Goal: Transaction & Acquisition: Book appointment/travel/reservation

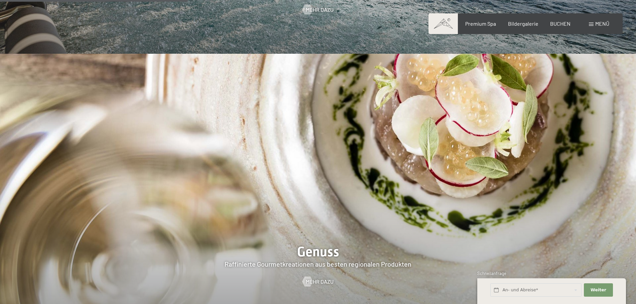
scroll to position [1270, 0]
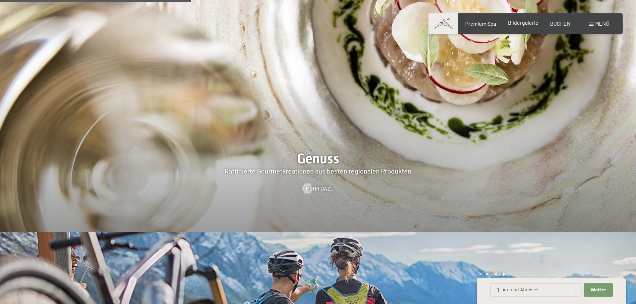
click at [528, 25] on span "Bildergalerie" at bounding box center [523, 22] width 30 height 6
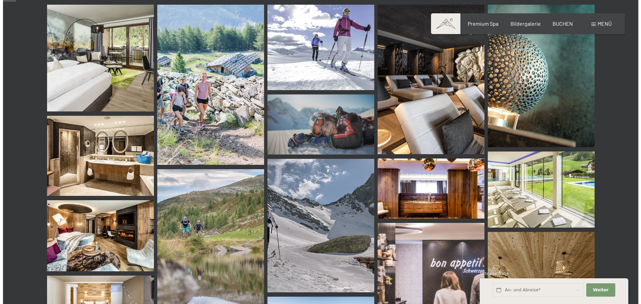
scroll to position [167, 0]
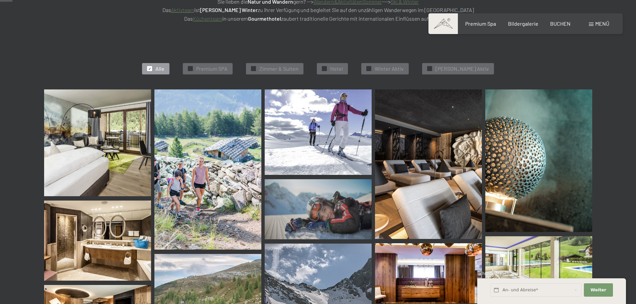
click at [597, 25] on span "Menü" at bounding box center [602, 23] width 14 height 6
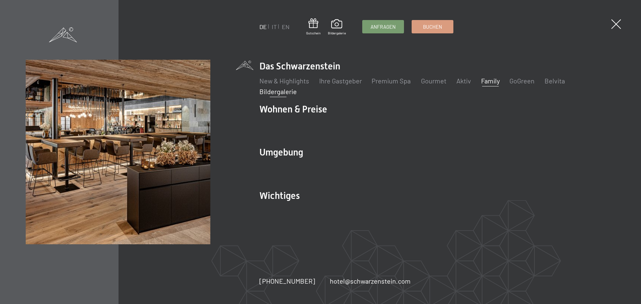
click at [493, 84] on link "Family" at bounding box center [490, 81] width 19 height 8
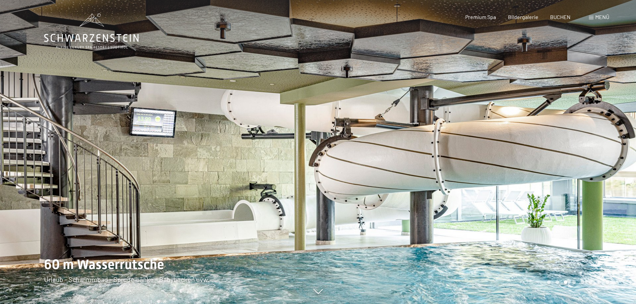
click at [600, 190] on div at bounding box center [477, 152] width 318 height 304
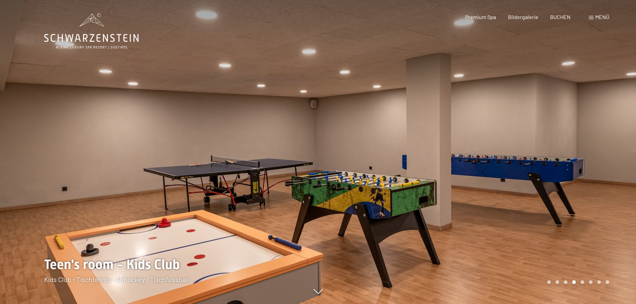
click at [600, 190] on div at bounding box center [477, 152] width 318 height 304
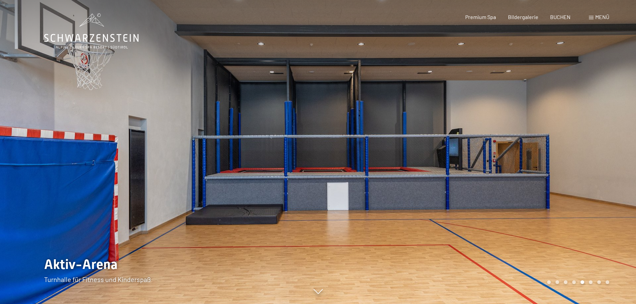
click at [600, 190] on div at bounding box center [477, 152] width 318 height 304
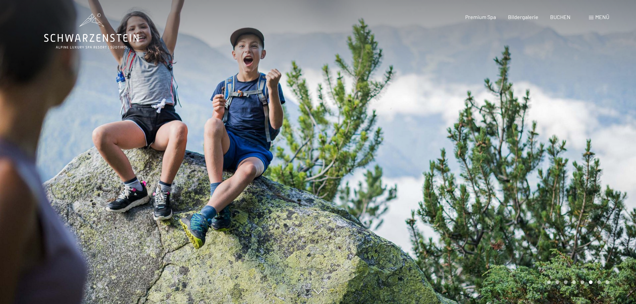
click at [600, 190] on div at bounding box center [477, 152] width 318 height 304
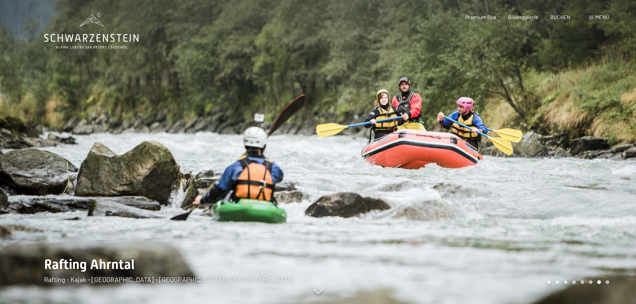
click at [600, 190] on div at bounding box center [477, 152] width 318 height 304
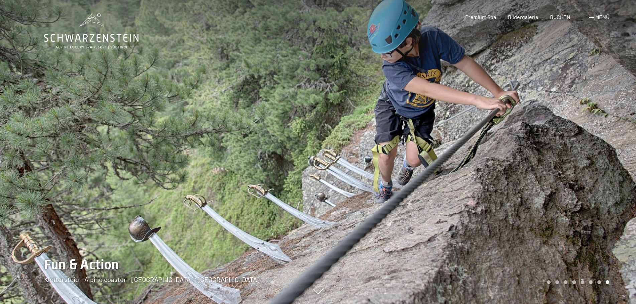
click at [600, 190] on div at bounding box center [477, 152] width 318 height 304
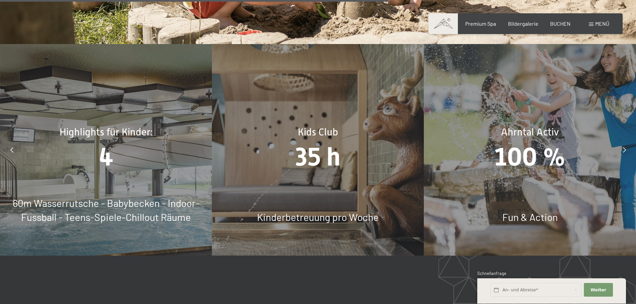
scroll to position [3341, 0]
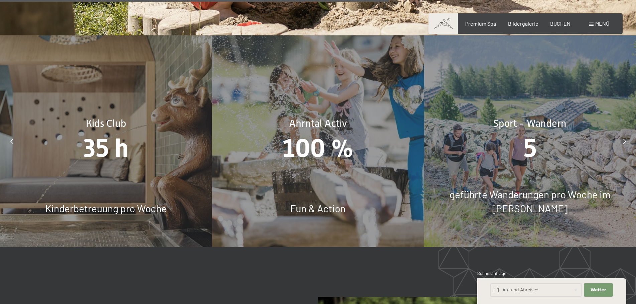
click at [631, 133] on div at bounding box center [624, 141] width 17 height 17
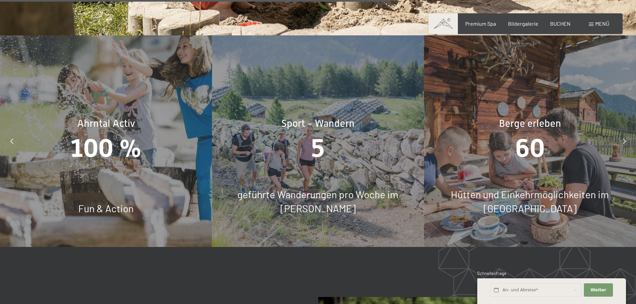
click at [631, 133] on div at bounding box center [624, 141] width 17 height 17
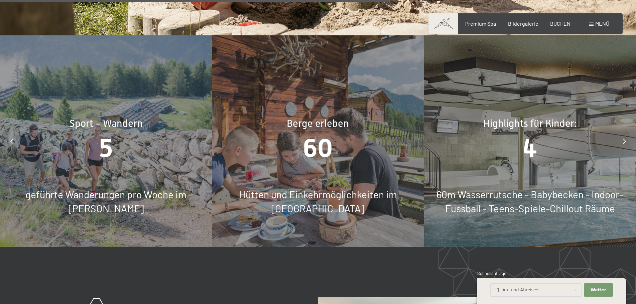
click at [631, 133] on div at bounding box center [624, 141] width 17 height 17
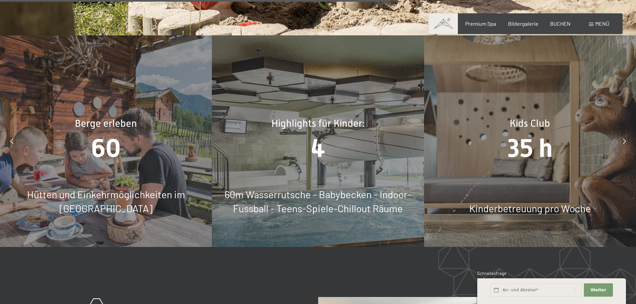
click at [631, 133] on div at bounding box center [624, 141] width 17 height 17
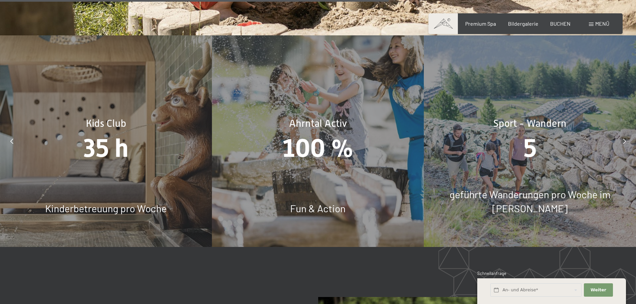
drag, startPoint x: 593, startPoint y: 23, endPoint x: 587, endPoint y: 19, distance: 7.5
click at [593, 23] on span at bounding box center [591, 24] width 5 height 3
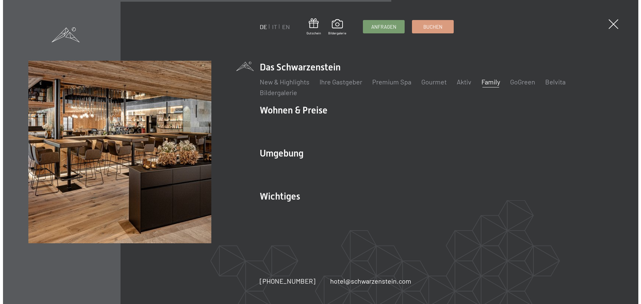
scroll to position [3353, 0]
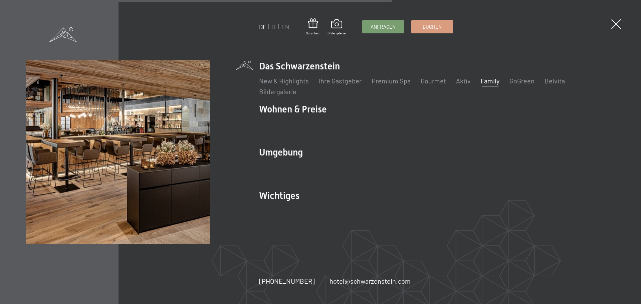
click at [622, 24] on div "DE IT EN Gutschein Bildergalerie Anfragen Buchen DE IT EN Das Schwarzenstein Ne…" at bounding box center [320, 152] width 641 height 304
click at [617, 26] on span at bounding box center [617, 24] width 14 height 14
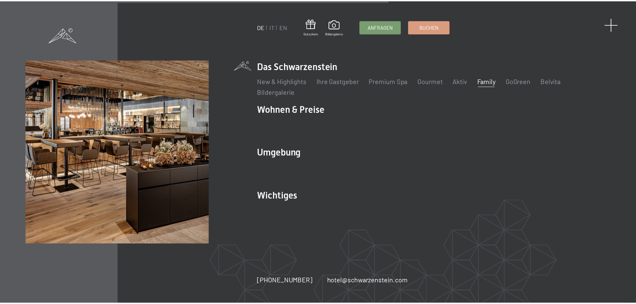
scroll to position [3341, 0]
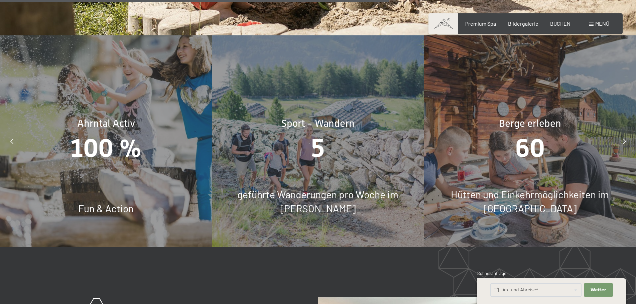
click at [603, 22] on span "Menü" at bounding box center [602, 23] width 14 height 6
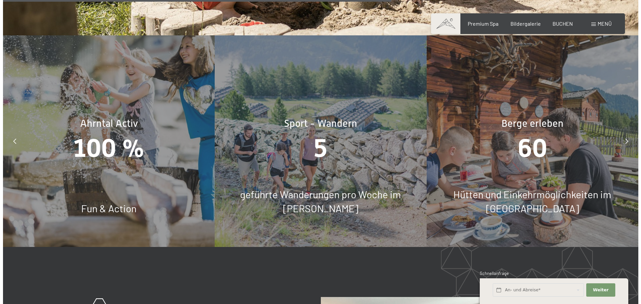
scroll to position [3353, 0]
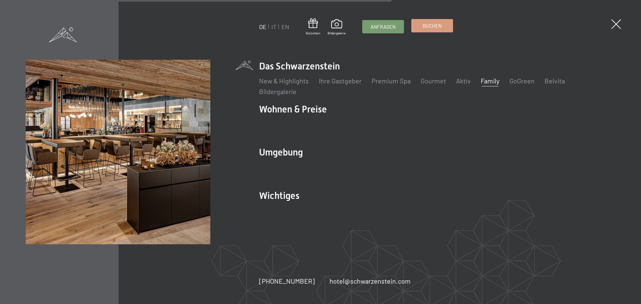
click at [439, 23] on span "Buchen" at bounding box center [432, 25] width 19 height 7
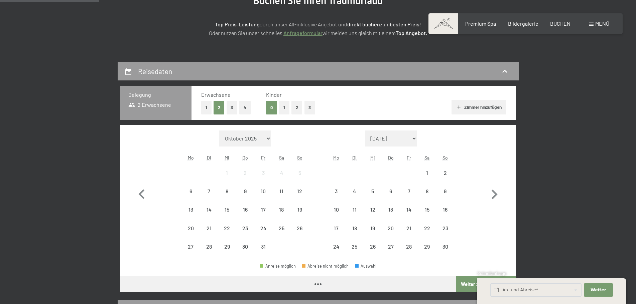
scroll to position [100, 0]
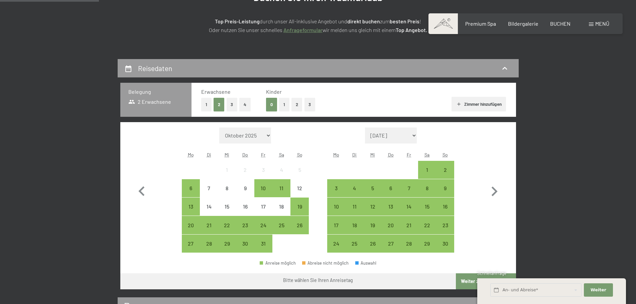
click at [285, 103] on button "1" at bounding box center [284, 105] width 10 height 14
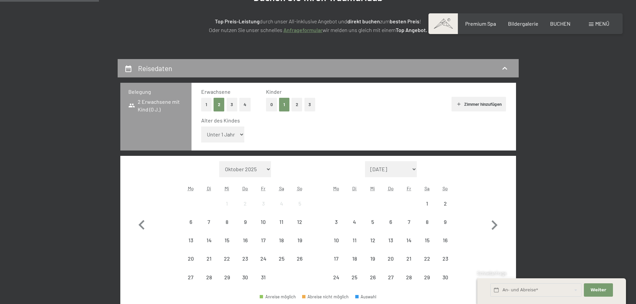
click at [235, 135] on select "Unter 1 Jahr 1 Jahr 2 Jahre 3 Jahre 4 Jahre 5 Jahre 6 Jahre 7 Jahre 8 Jahre 9 J…" at bounding box center [222, 135] width 43 height 16
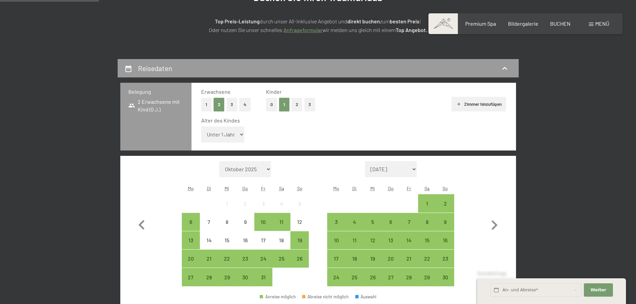
select select "2"
click at [201, 127] on select "Unter 1 Jahr 1 Jahr 2 Jahre 3 Jahre 4 Jahre 5 Jahre 6 Jahre 7 Jahre 8 Jahre 9 J…" at bounding box center [222, 135] width 43 height 16
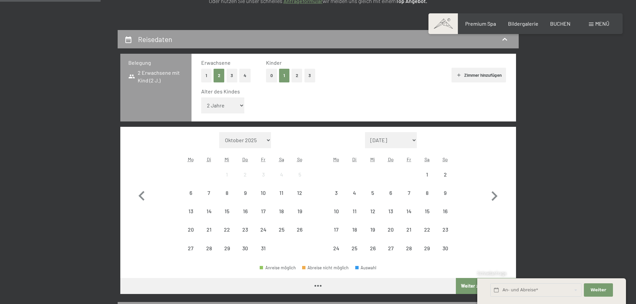
scroll to position [167, 0]
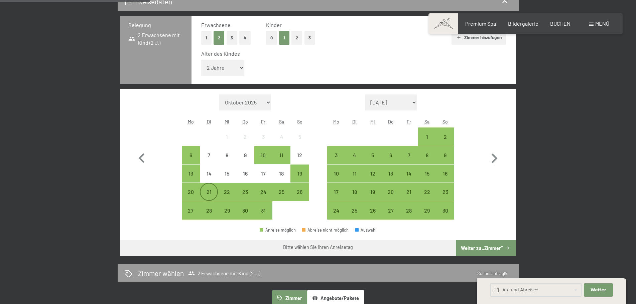
click at [206, 193] on div "21" at bounding box center [208, 197] width 17 height 17
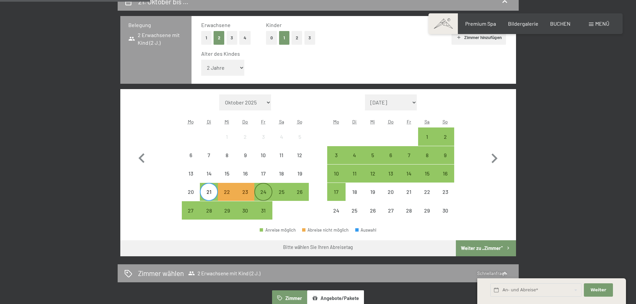
click at [268, 188] on div "24" at bounding box center [263, 192] width 17 height 17
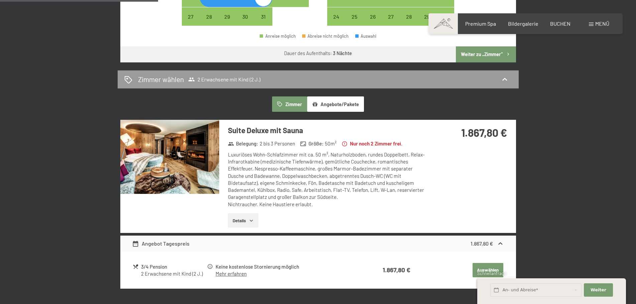
scroll to position [367, 0]
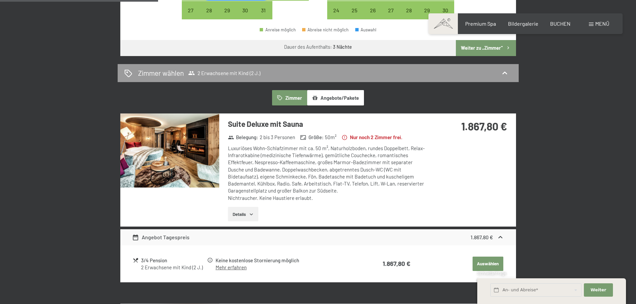
click at [256, 212] on button "Details" at bounding box center [243, 214] width 30 height 15
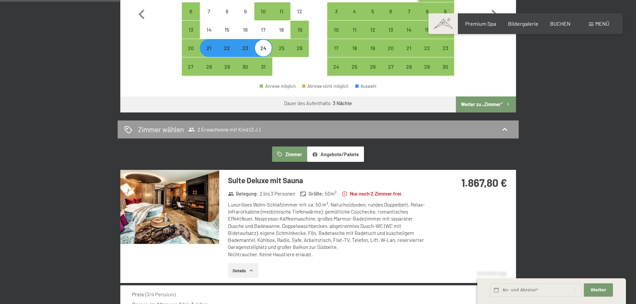
scroll to position [301, 0]
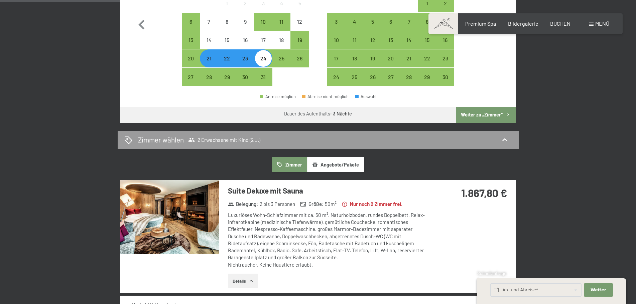
click at [265, 198] on div "Suite Deluxe mit Sauna Belegung : 2 bis 3 Personen Größe : 50 m² Nur noch 2 Zim…" at bounding box center [323, 236] width 208 height 113
click at [164, 224] on img at bounding box center [169, 217] width 99 height 74
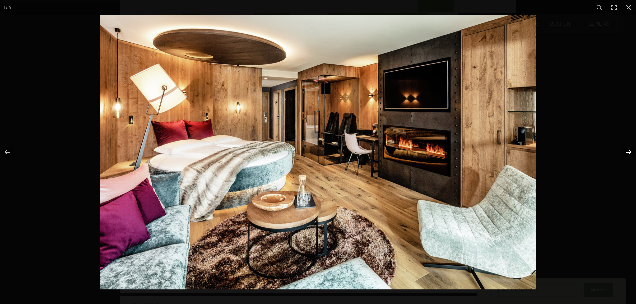
click at [626, 151] on button "button" at bounding box center [623, 152] width 23 height 33
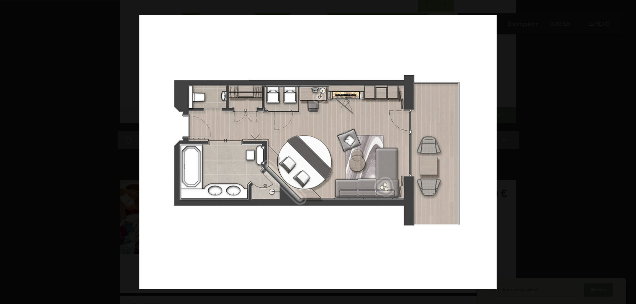
click at [626, 151] on button "button" at bounding box center [623, 152] width 23 height 33
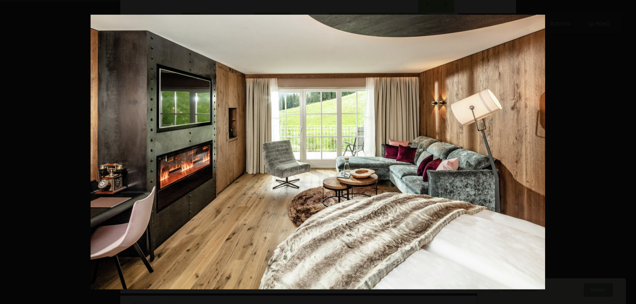
click at [626, 151] on button "button" at bounding box center [623, 152] width 23 height 33
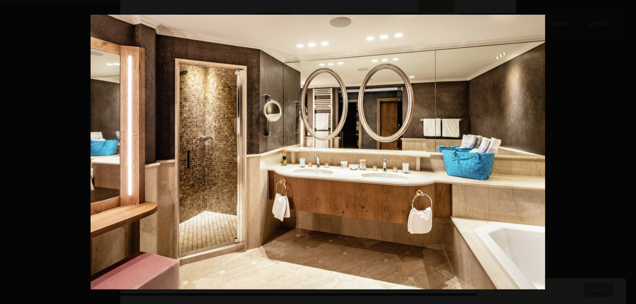
click at [626, 151] on button "button" at bounding box center [623, 152] width 23 height 33
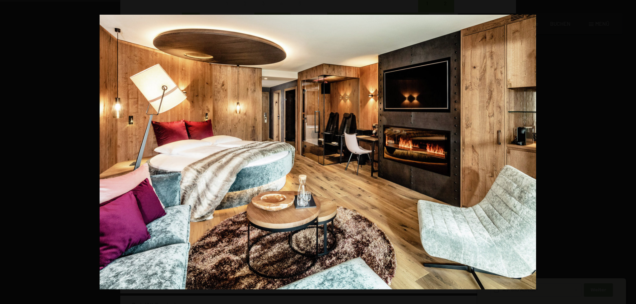
click at [626, 151] on button "button" at bounding box center [623, 152] width 23 height 33
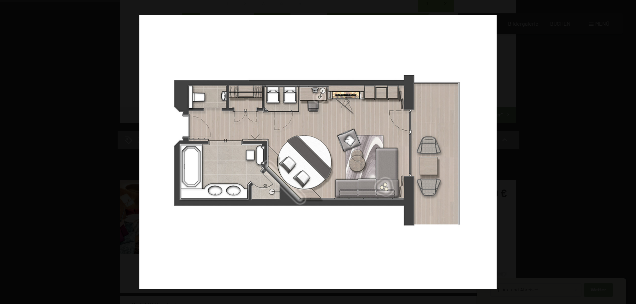
click at [626, 151] on button "button" at bounding box center [623, 152] width 23 height 33
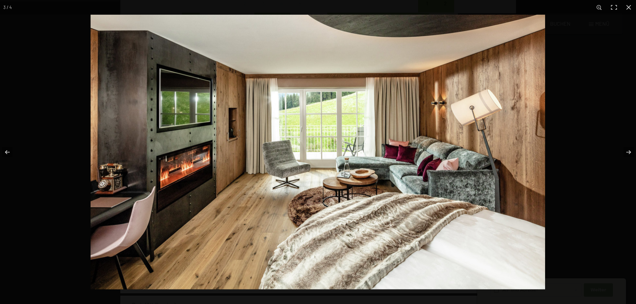
click at [614, 73] on div at bounding box center [409, 167] width 636 height 304
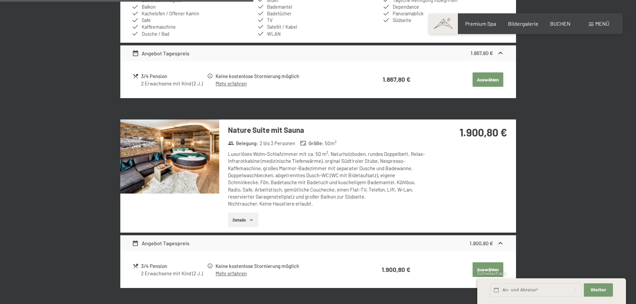
scroll to position [668, 0]
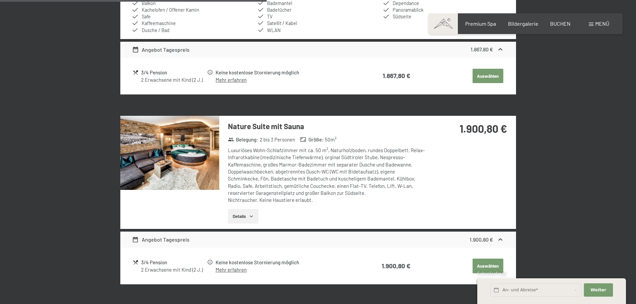
click at [195, 162] on img at bounding box center [169, 153] width 99 height 74
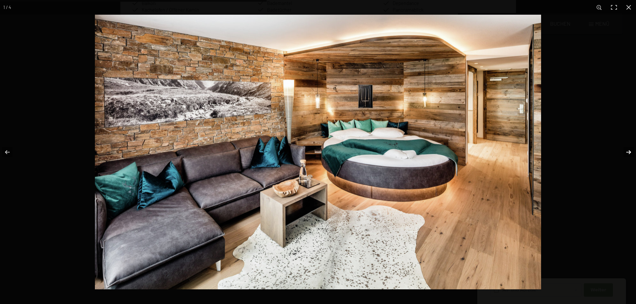
click at [627, 155] on button "button" at bounding box center [623, 152] width 23 height 33
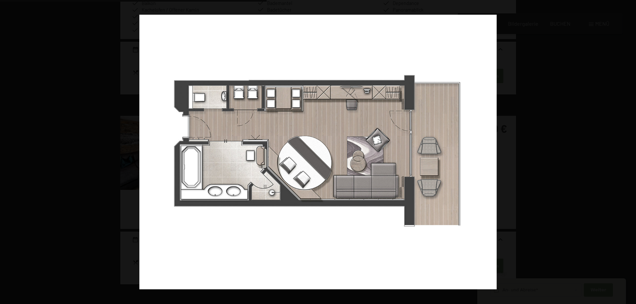
click at [627, 155] on button "button" at bounding box center [623, 152] width 23 height 33
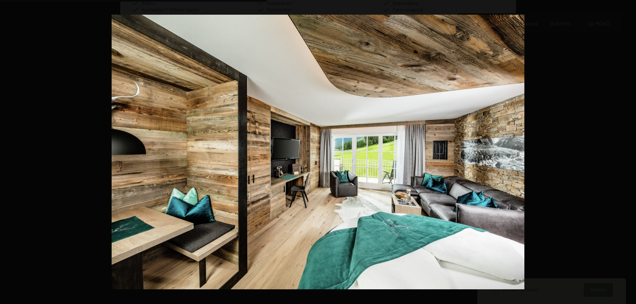
click at [627, 155] on button "button" at bounding box center [623, 152] width 23 height 33
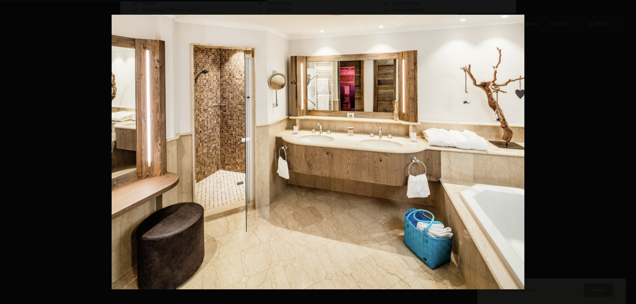
click at [627, 155] on button "button" at bounding box center [623, 152] width 23 height 33
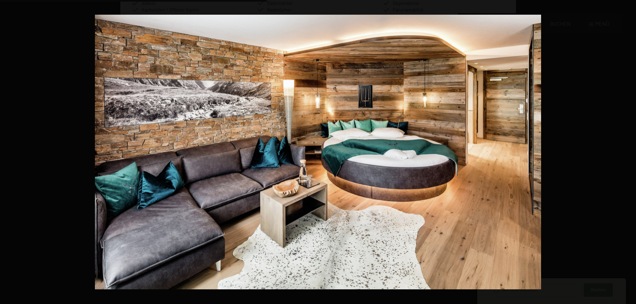
click at [627, 155] on button "button" at bounding box center [623, 152] width 23 height 33
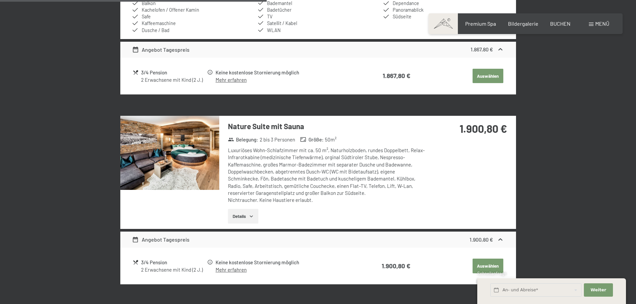
click at [0, 0] on div at bounding box center [0, 0] width 0 height 0
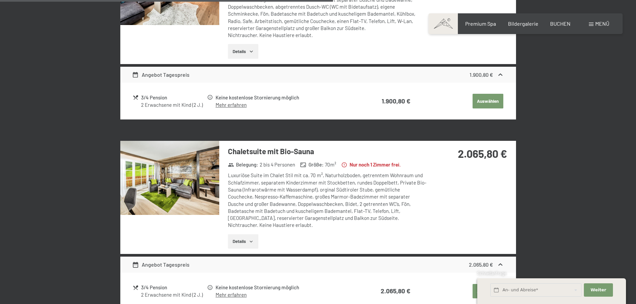
scroll to position [835, 0]
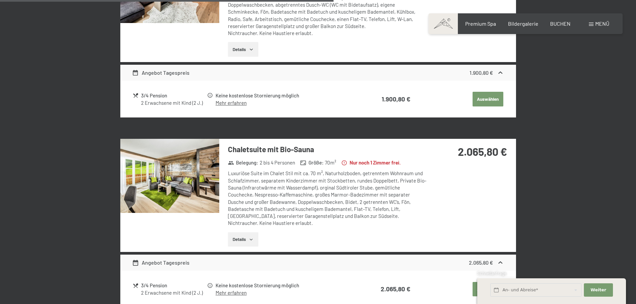
click at [206, 196] on img at bounding box center [169, 176] width 99 height 74
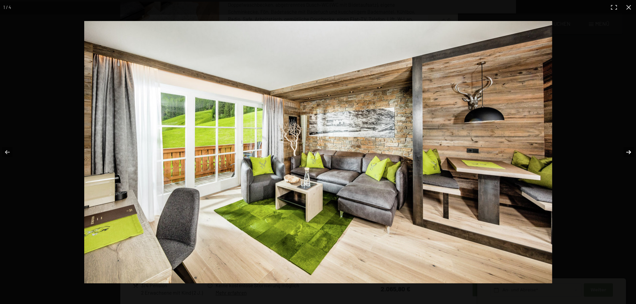
click at [626, 153] on button "button" at bounding box center [623, 152] width 23 height 33
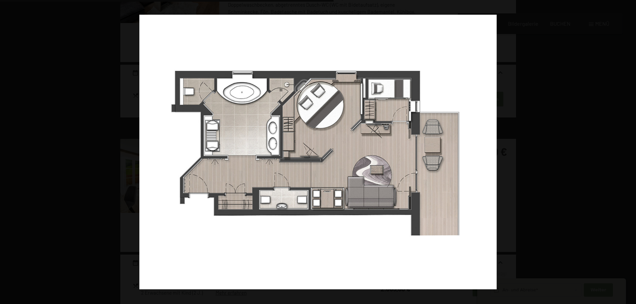
click at [626, 153] on button "button" at bounding box center [623, 152] width 23 height 33
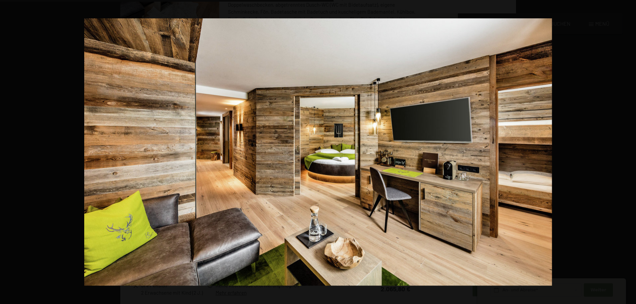
click at [626, 153] on button "button" at bounding box center [623, 152] width 23 height 33
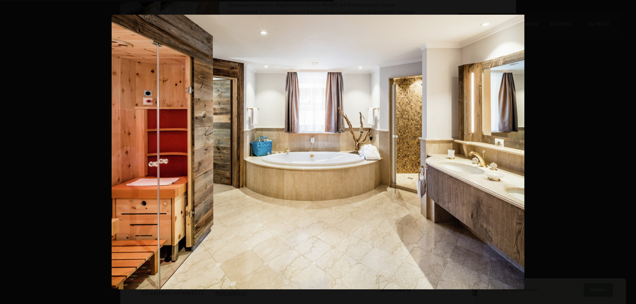
click at [626, 153] on button "button" at bounding box center [623, 152] width 23 height 33
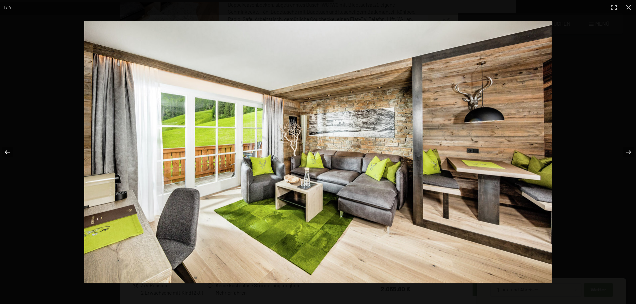
click at [10, 155] on button "button" at bounding box center [11, 152] width 23 height 33
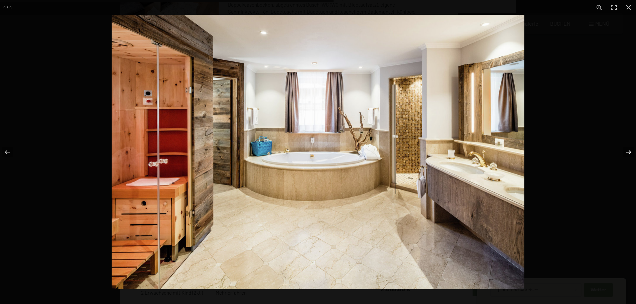
click at [624, 149] on button "button" at bounding box center [623, 152] width 23 height 33
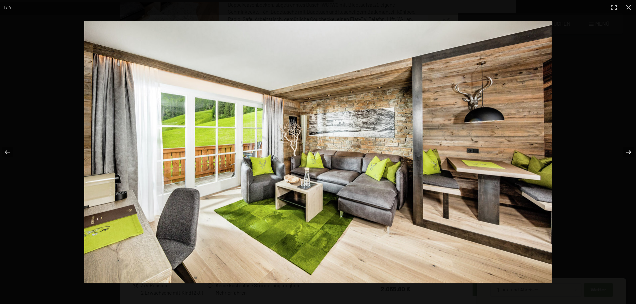
click at [624, 149] on button "button" at bounding box center [623, 152] width 23 height 33
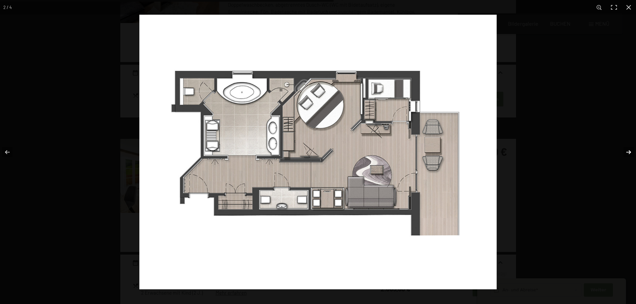
click at [624, 149] on button "button" at bounding box center [623, 152] width 23 height 33
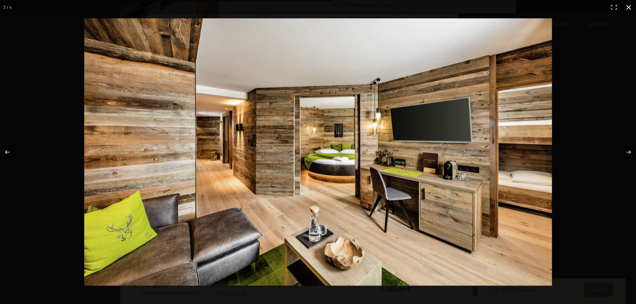
click at [630, 7] on button "button" at bounding box center [628, 7] width 15 height 15
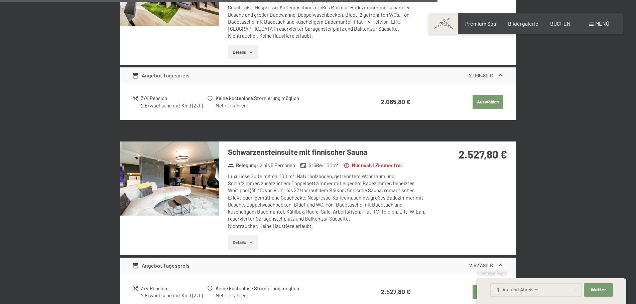
scroll to position [1102, 0]
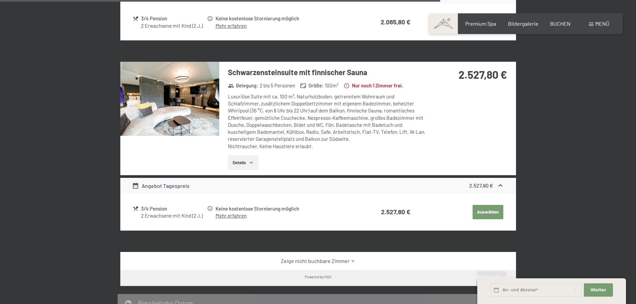
click at [165, 123] on img at bounding box center [169, 99] width 99 height 74
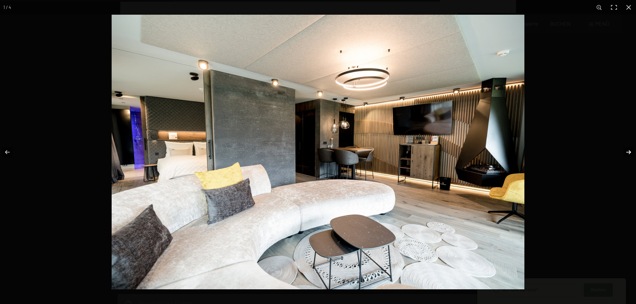
click at [627, 152] on button "button" at bounding box center [623, 152] width 23 height 33
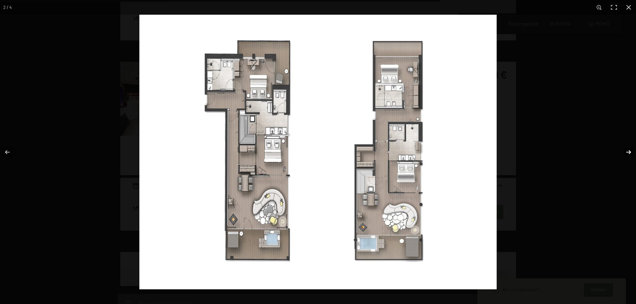
click at [627, 152] on button "button" at bounding box center [623, 152] width 23 height 33
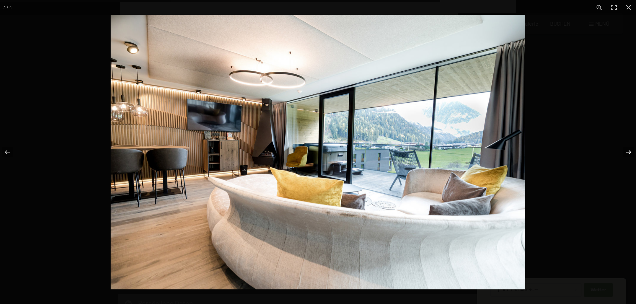
click at [627, 152] on button "button" at bounding box center [623, 152] width 23 height 33
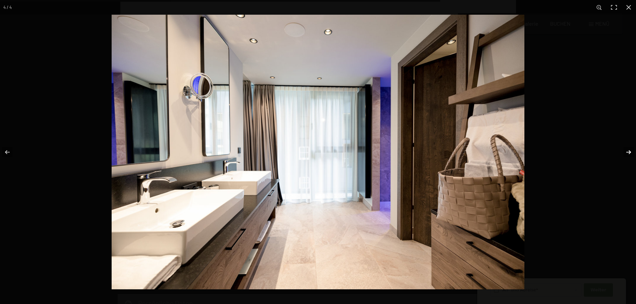
click at [627, 152] on button "button" at bounding box center [623, 152] width 23 height 33
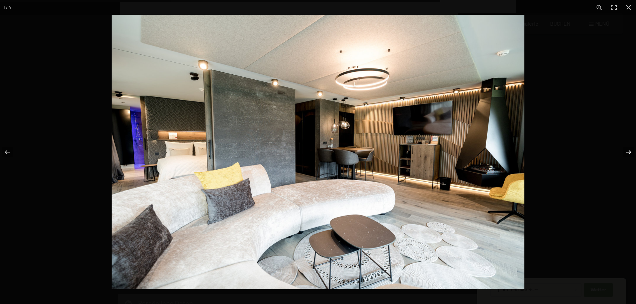
click at [627, 152] on button "button" at bounding box center [623, 152] width 23 height 33
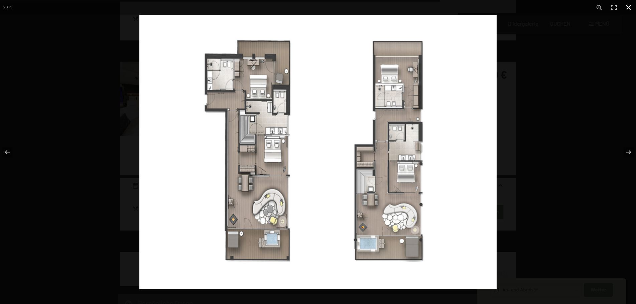
click at [625, 6] on button "button" at bounding box center [628, 7] width 15 height 15
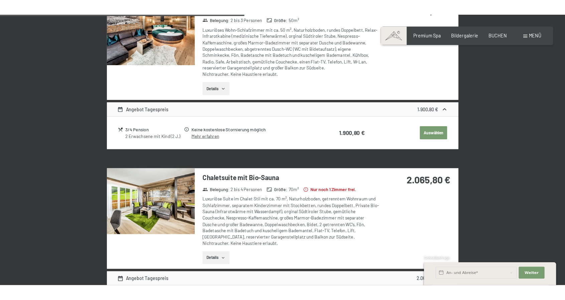
scroll to position [702, 0]
